Goal: Task Accomplishment & Management: Manage account settings

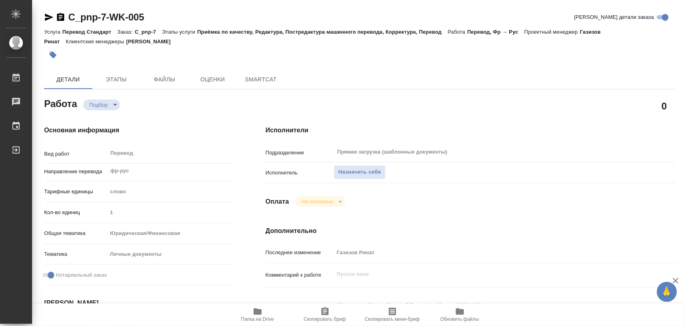
type textarea "x"
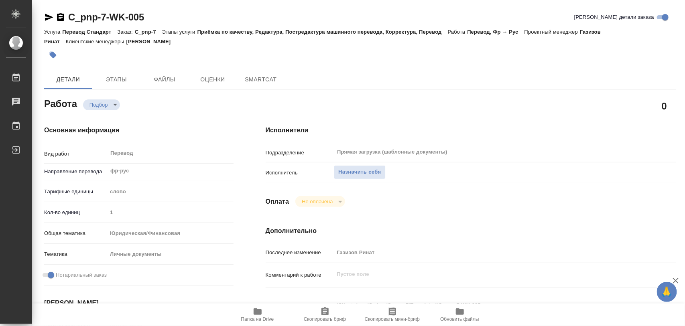
type textarea "x"
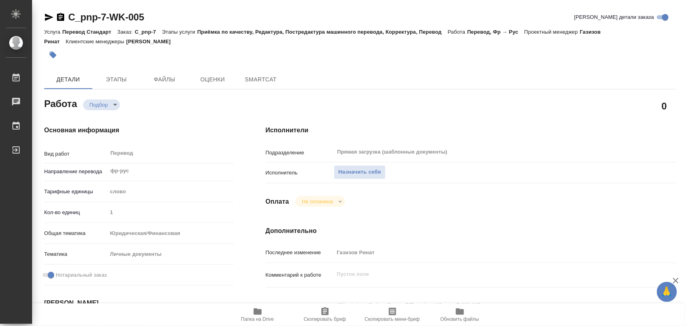
type textarea "x"
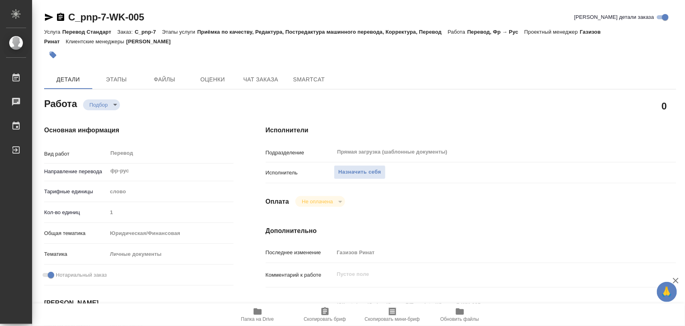
type textarea "x"
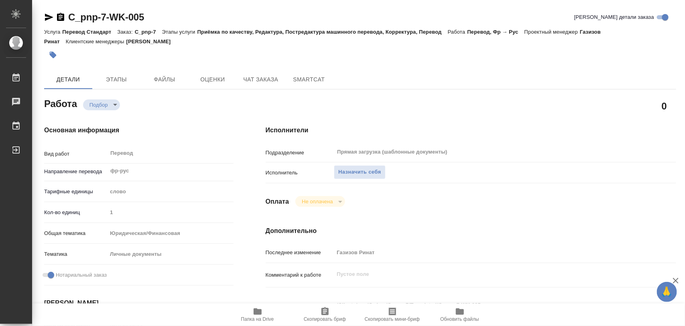
type textarea "x"
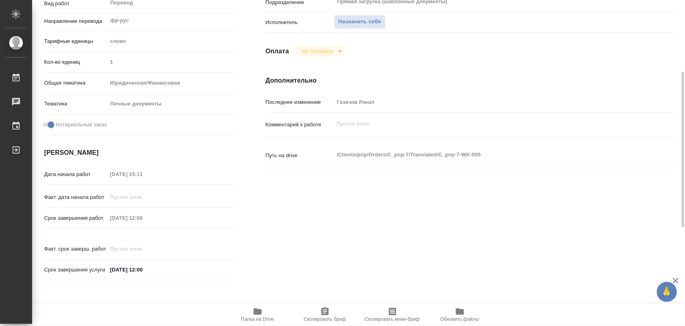
scroll to position [251, 0]
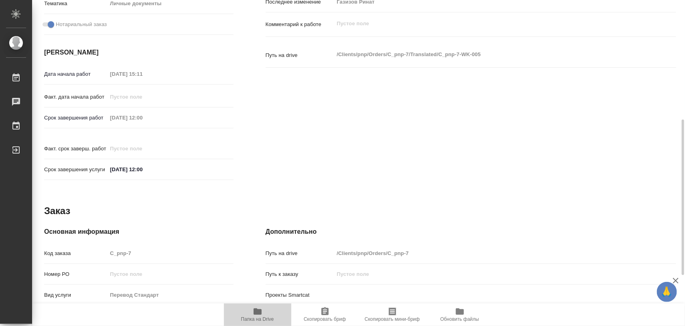
click at [260, 315] on icon "button" at bounding box center [258, 312] width 8 height 6
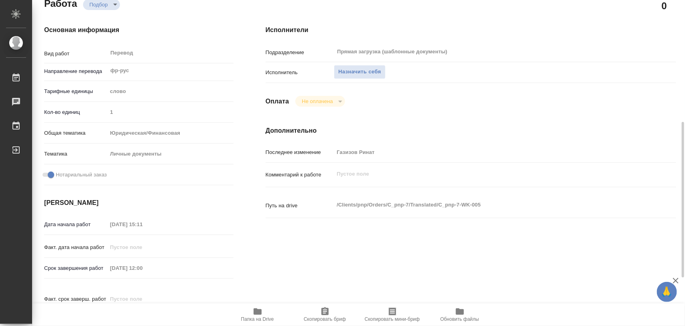
scroll to position [150, 0]
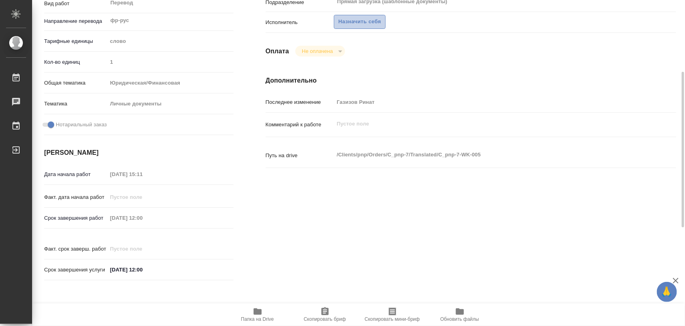
click at [358, 22] on span "Назначить себя" at bounding box center [359, 21] width 43 height 9
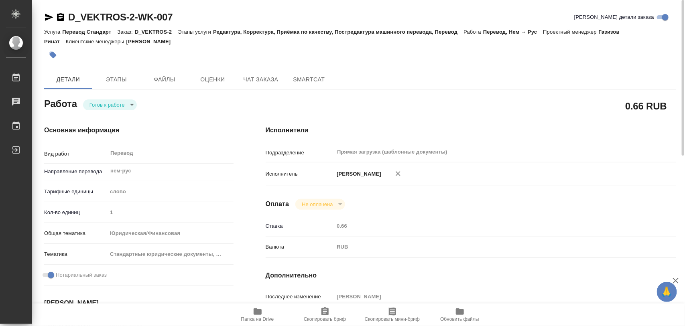
click at [130, 105] on body "🙏 .cls-1 fill:#fff; AWATERA Iglakov Maksim Работы 0 Чаты График Выйти D_VEKTROS…" at bounding box center [342, 163] width 685 height 326
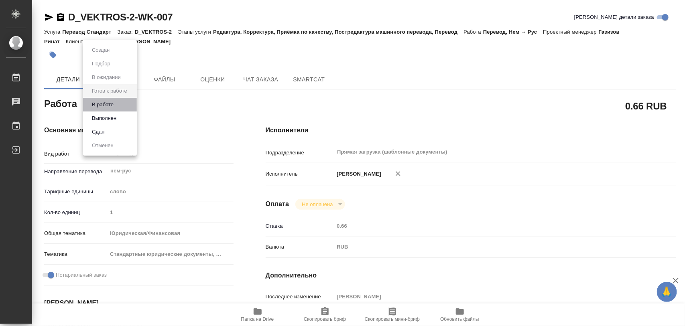
click at [122, 106] on li "В работе" at bounding box center [110, 105] width 54 height 14
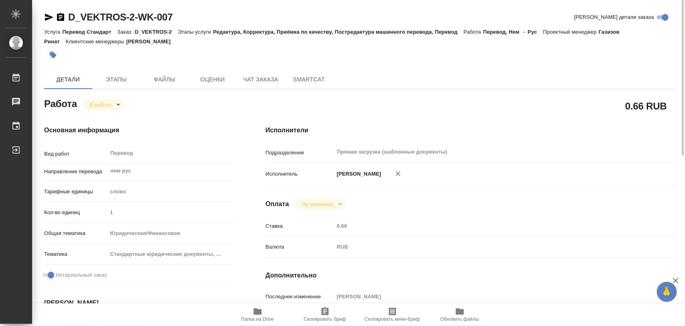
type textarea "x"
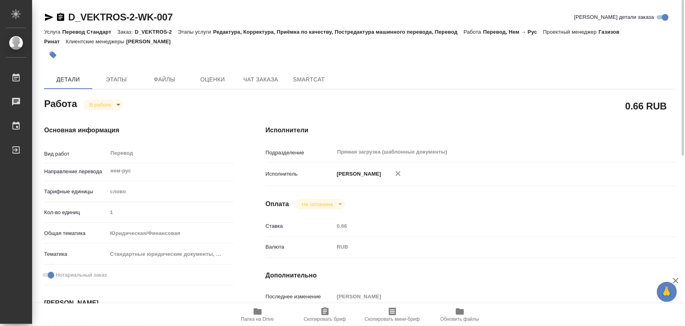
type textarea "x"
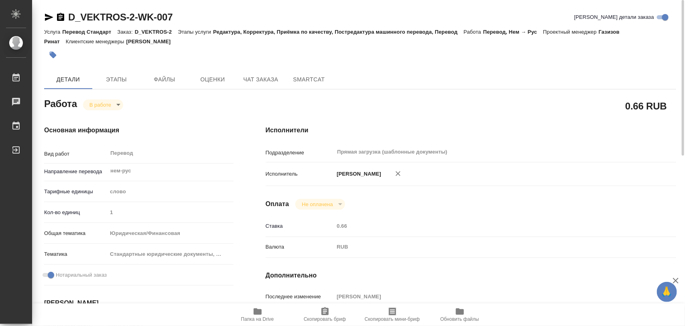
type textarea "x"
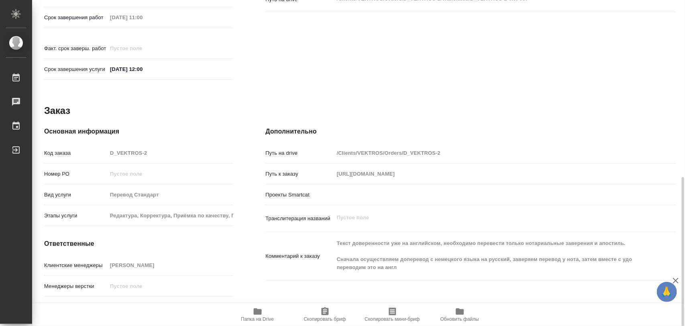
scroll to position [358, 0]
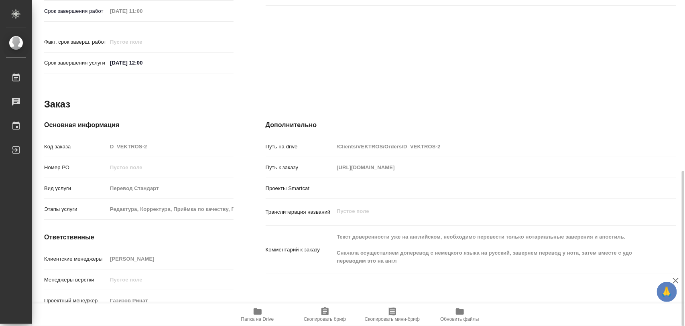
click at [157, 258] on div "Клиентские менеджеры Давыдова Елена" at bounding box center [138, 262] width 189 height 21
click at [320, 314] on icon "button" at bounding box center [325, 312] width 10 height 10
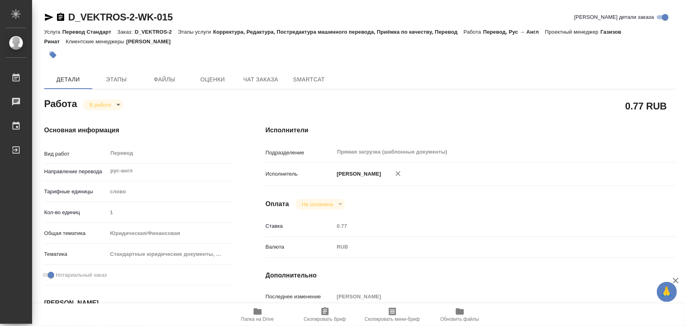
click at [331, 317] on span "Скопировать бриф" at bounding box center [325, 320] width 42 height 6
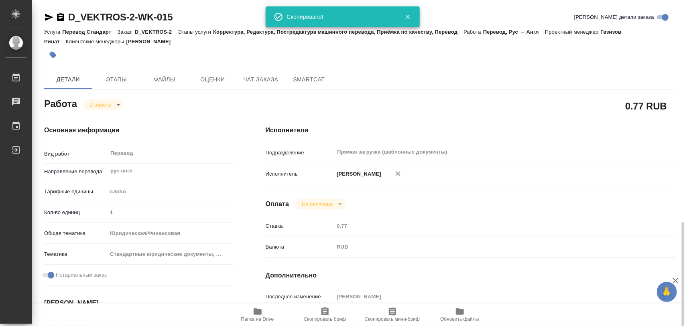
scroll to position [150, 0]
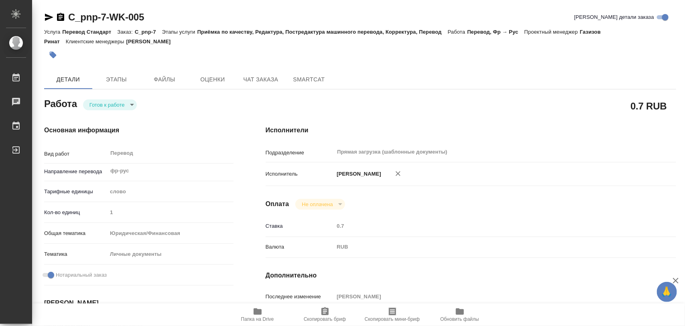
click at [131, 106] on body "🙏 .cls-1 fill:#fff; AWATERA Iglakov Maksim Работы 0 Чаты График Выйти C_pnp-7-W…" at bounding box center [342, 163] width 685 height 326
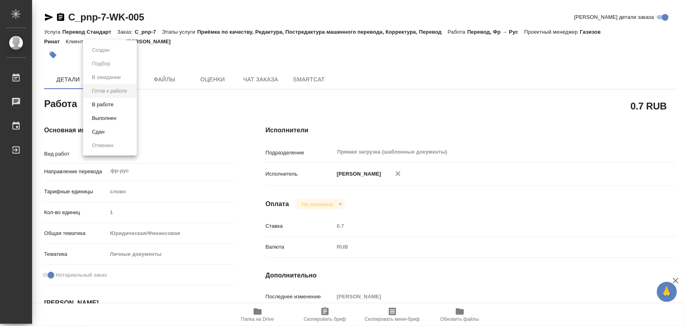
click at [129, 104] on li "В работе" at bounding box center [110, 105] width 54 height 14
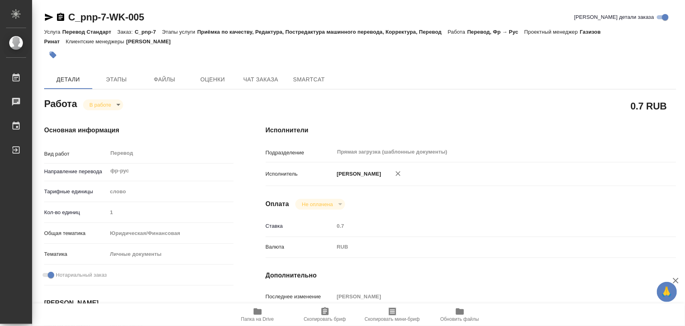
type textarea "x"
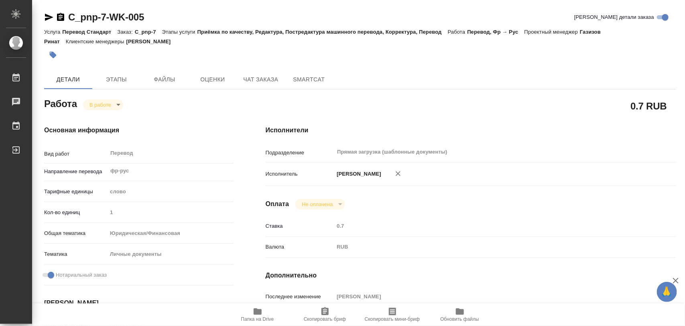
type textarea "x"
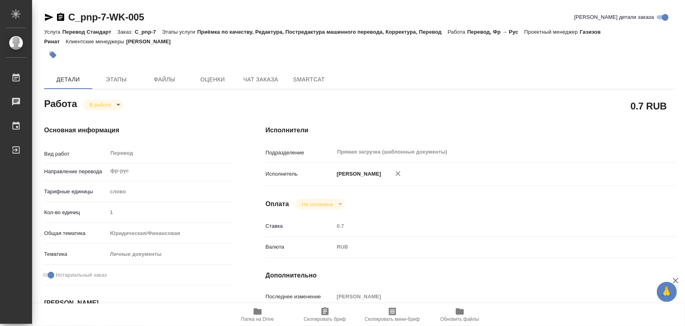
type textarea "x"
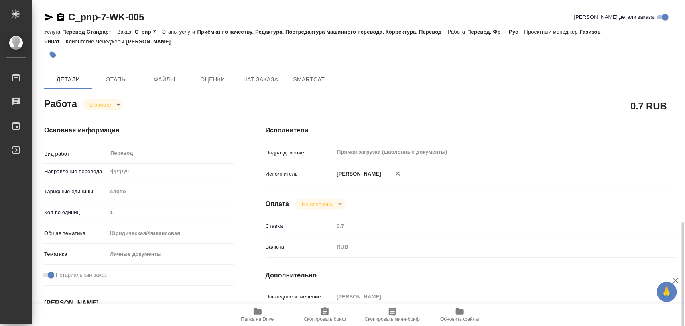
scroll to position [150, 0]
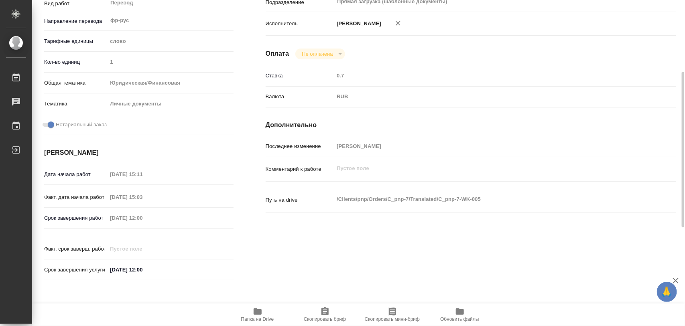
type textarea "x"
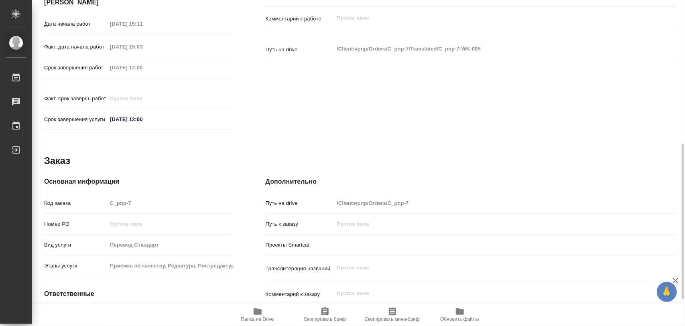
scroll to position [358, 0]
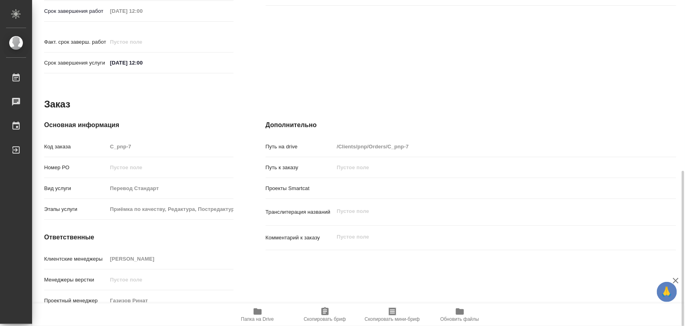
click at [309, 312] on span "Скопировать бриф" at bounding box center [325, 314] width 58 height 15
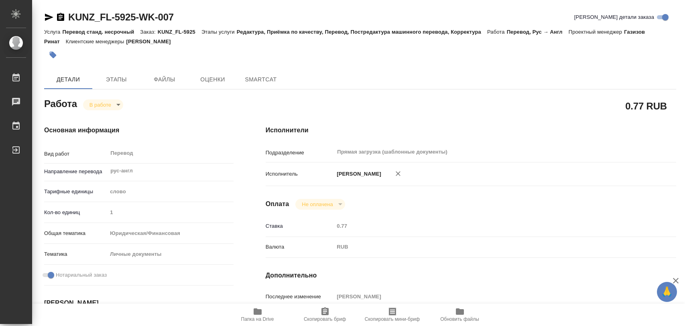
type textarea "x"
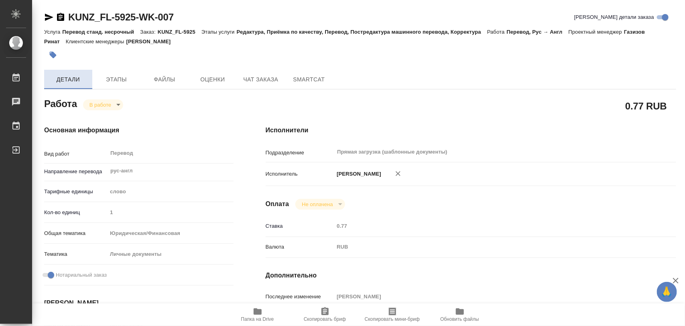
type textarea "x"
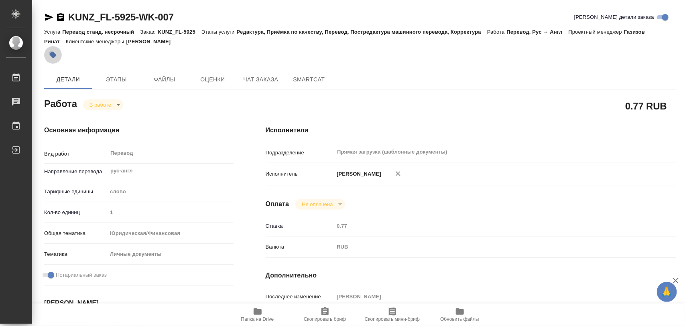
click at [53, 55] on icon "button" at bounding box center [53, 55] width 7 height 7
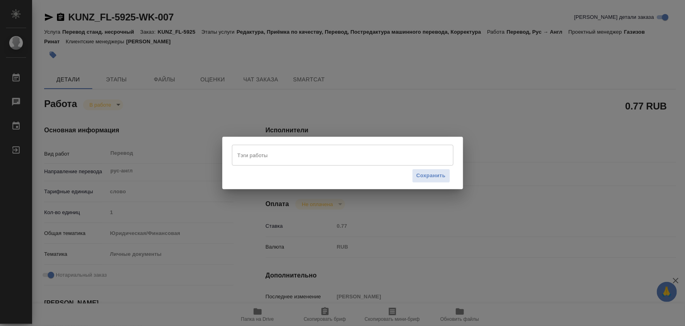
type textarea "x"
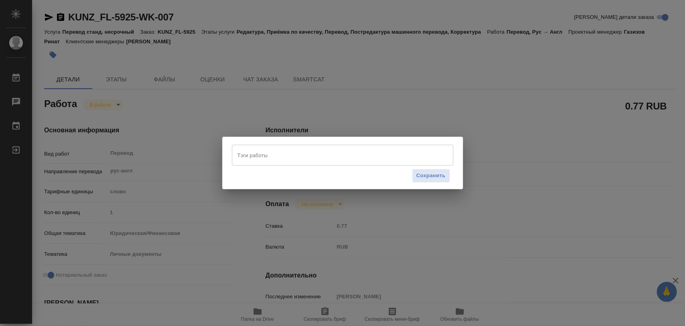
click at [286, 157] on input "Тэги работы" at bounding box center [335, 155] width 199 height 14
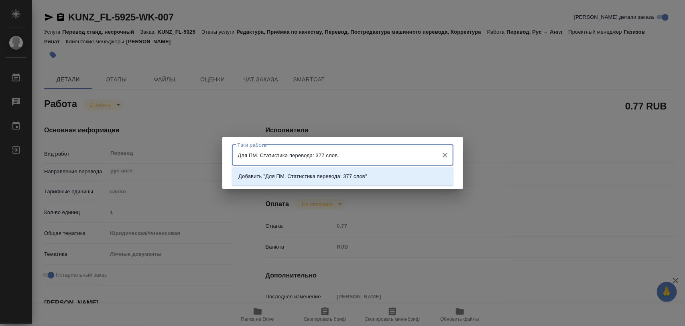
type input "Для ПМ. Статистика перевода: 377 слов."
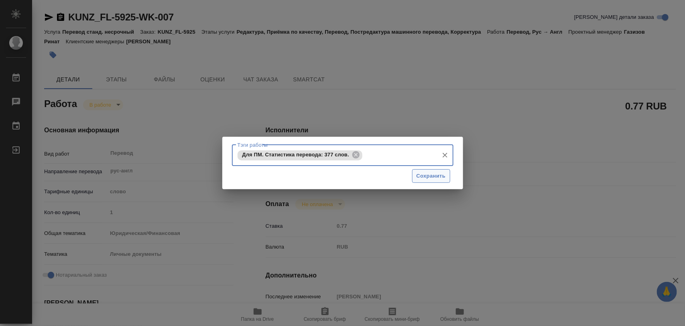
click at [432, 174] on span "Сохранить" at bounding box center [431, 176] width 29 height 9
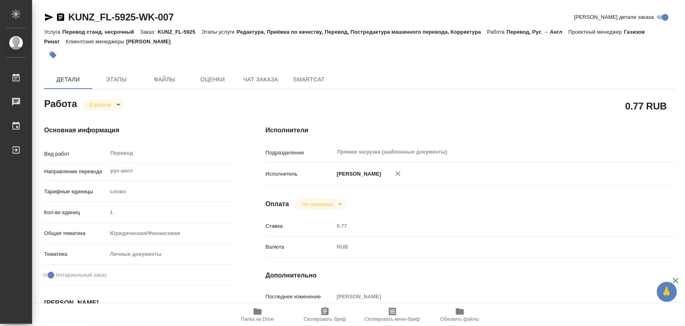
type input "inProgress"
type textarea "Перевод"
type textarea "x"
type input "рус-англ"
type input "5a8b1489cc6b4906c91bfd90"
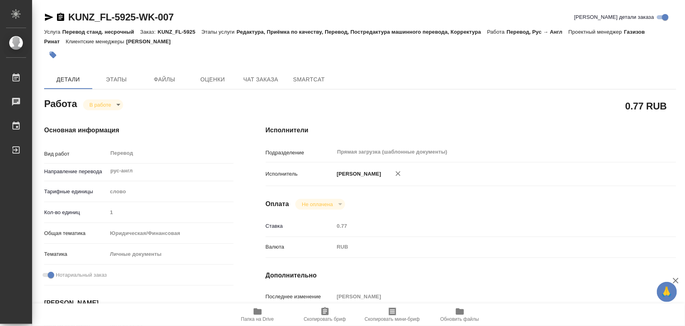
type input "1"
type input "yr-fn"
type input "5a8b8b956a9677013d343cfe"
checkbox input "true"
type input "17.09.2025 11:01"
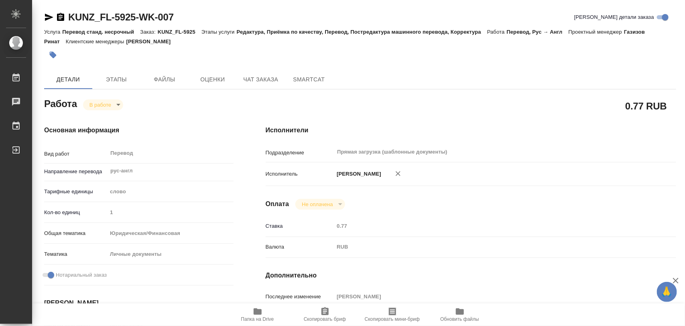
type input "17.09.2025 12:02"
type input "18.09.2025 08:00"
type input "18.09.2025 09:00"
type input "Прямая загрузка (шаблонные документы)"
type input "notPayed"
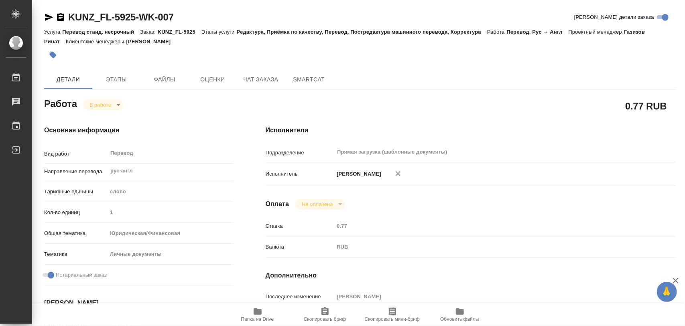
type input "0.77"
type input "RUB"
type input "[PERSON_NAME]"
type textarea "x"
type textarea "/Clients/FL_KUNZ/Orders/KUNZ_FL-5925/Translated/KUNZ_FL-5925-WK-007"
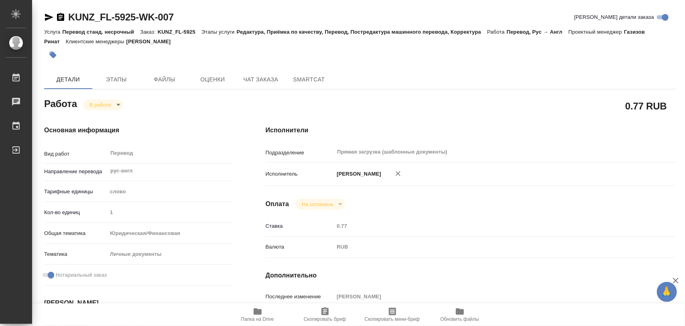
type textarea "x"
type input "KUNZ_FL-5925"
type input "Перевод станд. несрочный"
type input "Редактура, Приёмка по качеству, Перевод, Постредактура машинного перевода, Корр…"
type input "[PERSON_NAME]"
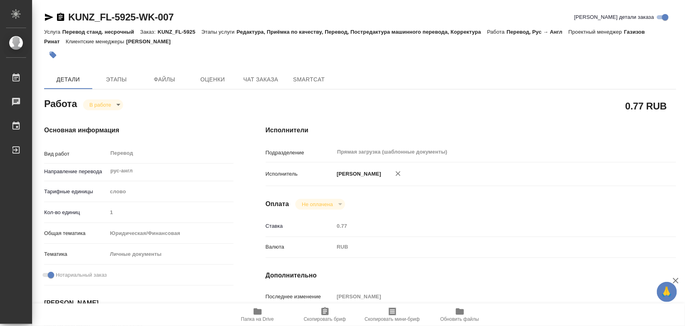
type input "[PERSON_NAME]"
type input "/Clients/FL_KUNZ/Orders/KUNZ_FL-5925"
type textarea "x"
type textarea "аттестат рус-англ, под нот, срочно загран с ФИО в папке референс"
type textarea "x"
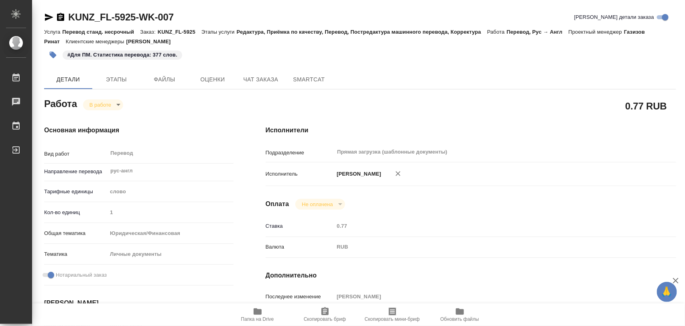
type textarea "x"
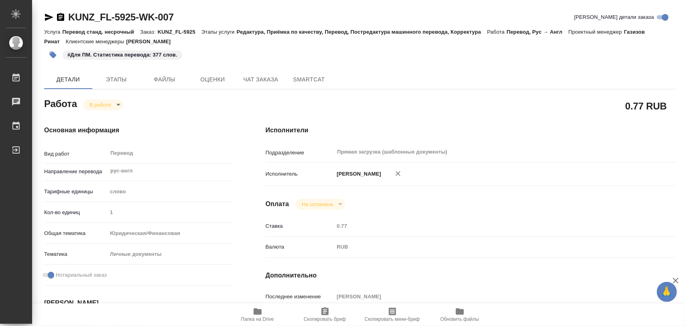
type textarea "x"
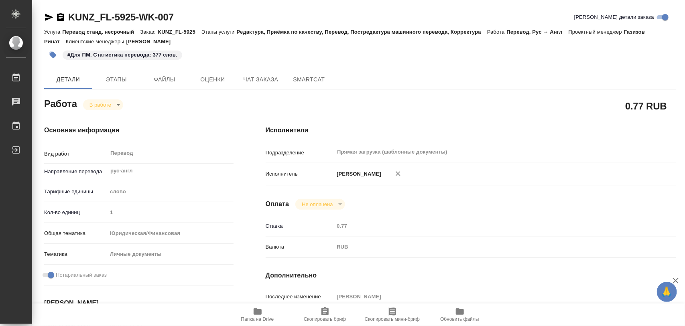
type textarea "x"
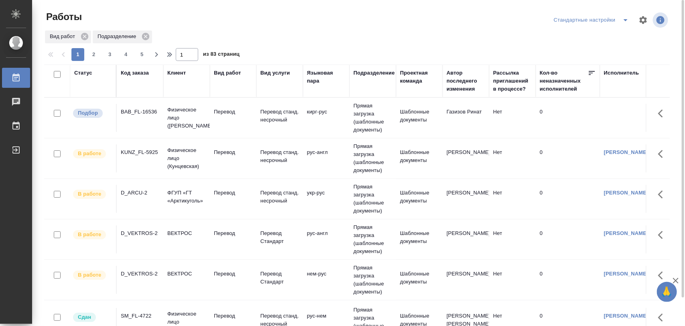
click at [624, 23] on icon "split button" at bounding box center [626, 20] width 10 height 10
click at [625, 20] on icon "split button" at bounding box center [626, 20] width 10 height 10
click at [673, 41] on div "Работы Стандартные настройки Вид работ Подразделение 1 2 3 4 5 1 из 83 страниц …" at bounding box center [358, 163] width 653 height 326
click at [571, 21] on div "Стандартные настройки" at bounding box center [593, 20] width 82 height 13
click at [625, 18] on icon "split button" at bounding box center [626, 20] width 10 height 10
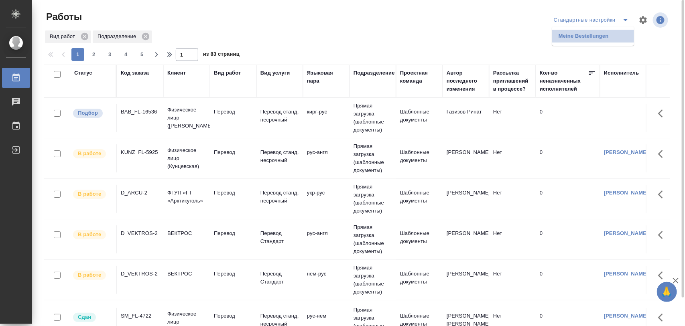
click at [607, 32] on li "Meine Bestellungen" at bounding box center [593, 36] width 82 height 13
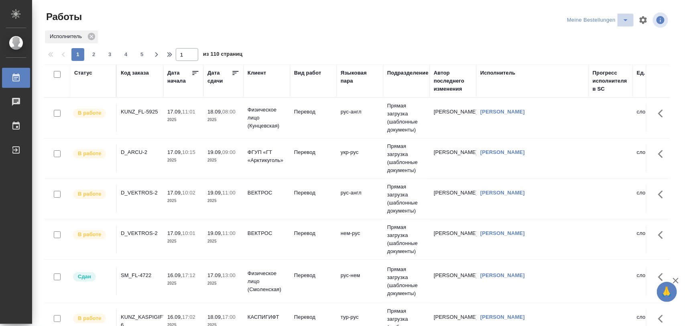
click at [621, 19] on icon "split button" at bounding box center [626, 20] width 10 height 10
click at [606, 30] on li "Стандартные настройки" at bounding box center [591, 36] width 77 height 13
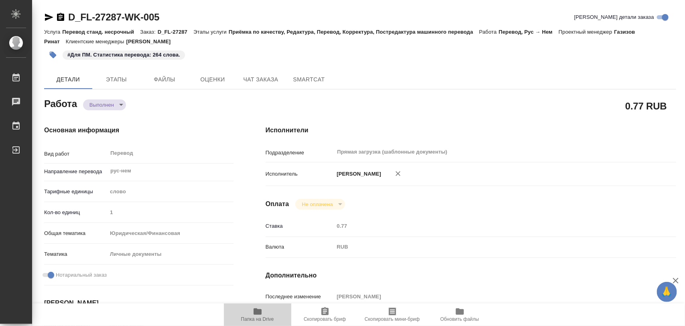
click at [256, 317] on span "Папка на Drive" at bounding box center [257, 320] width 33 height 6
